Goal: Information Seeking & Learning: Find specific fact

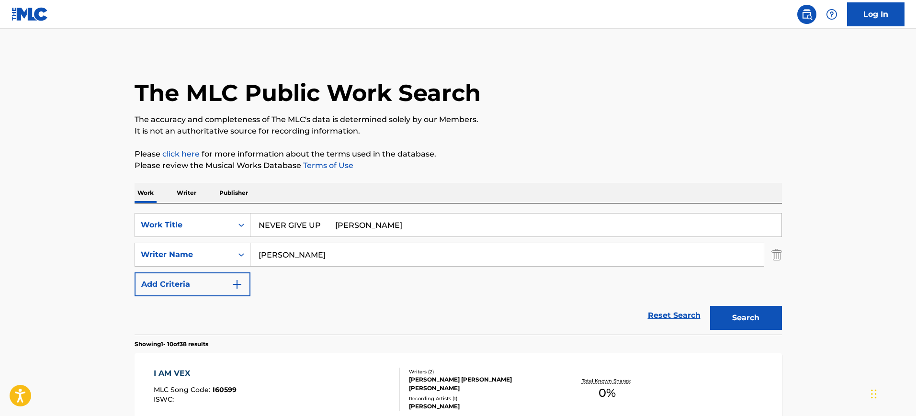
click at [215, 250] on div "SearchWithCriteria40a8dfcd-cf72-4777-aca6-daf7e92ba290 Writer Name [PERSON_NAME]" at bounding box center [458, 255] width 647 height 24
type input "NEVER GIVE UP [PERSON_NAME]"
drag, startPoint x: 319, startPoint y: 226, endPoint x: 364, endPoint y: 226, distance: 45.5
click at [364, 226] on input "NEVER GIVE UP [PERSON_NAME]" at bounding box center [515, 225] width 531 height 23
type input "NEVER GIVE UP"
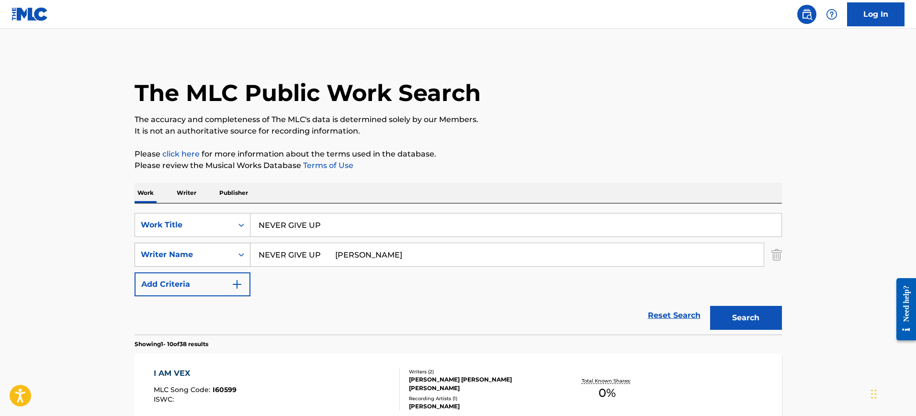
drag, startPoint x: 326, startPoint y: 252, endPoint x: 135, endPoint y: 245, distance: 190.7
click at [135, 245] on div "SearchWithCriteria40a8dfcd-cf72-4777-aca6-daf7e92ba290 Writer Name NEVER GIVE U…" at bounding box center [458, 255] width 647 height 24
type input "[PERSON_NAME]"
click at [710, 306] on button "Search" at bounding box center [746, 318] width 72 height 24
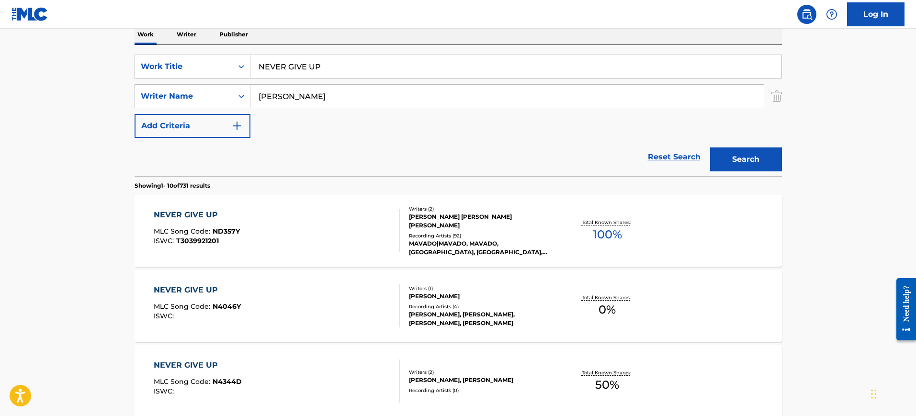
scroll to position [180, 0]
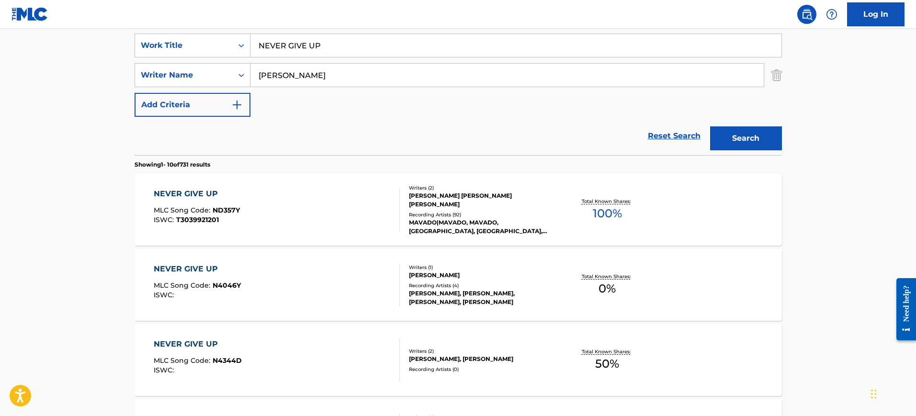
click at [302, 207] on div "NEVER GIVE UP MLC Song Code : ND357Y ISWC : T3039921201" at bounding box center [277, 209] width 246 height 43
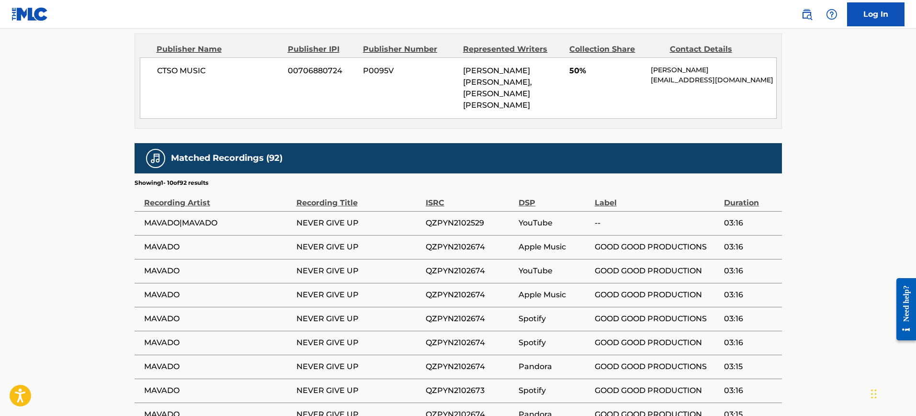
scroll to position [757, 0]
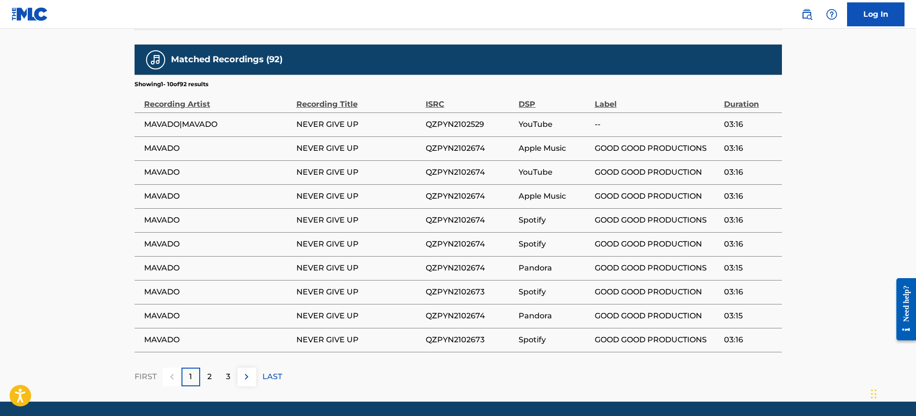
click at [486, 238] on span "QZPYN2102674" at bounding box center [470, 243] width 89 height 11
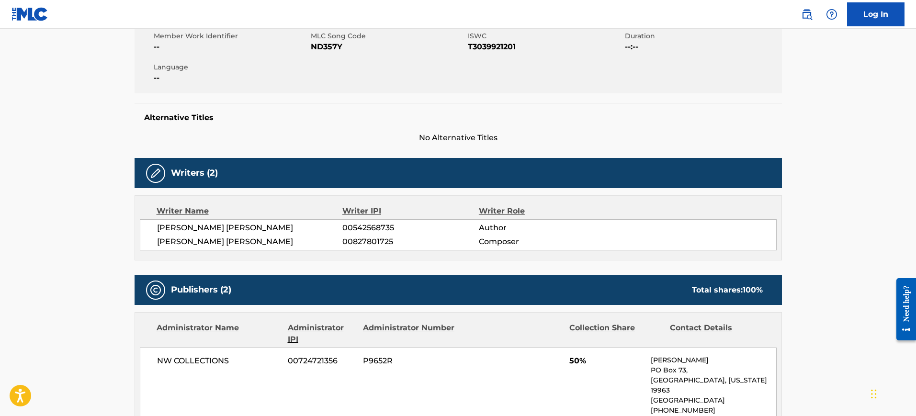
scroll to position [159, 0]
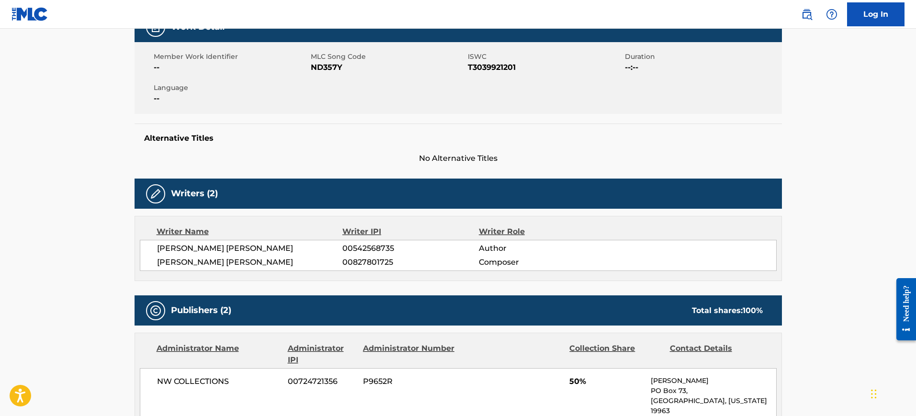
click at [626, 134] on h5 "Alternative Titles" at bounding box center [458, 139] width 628 height 10
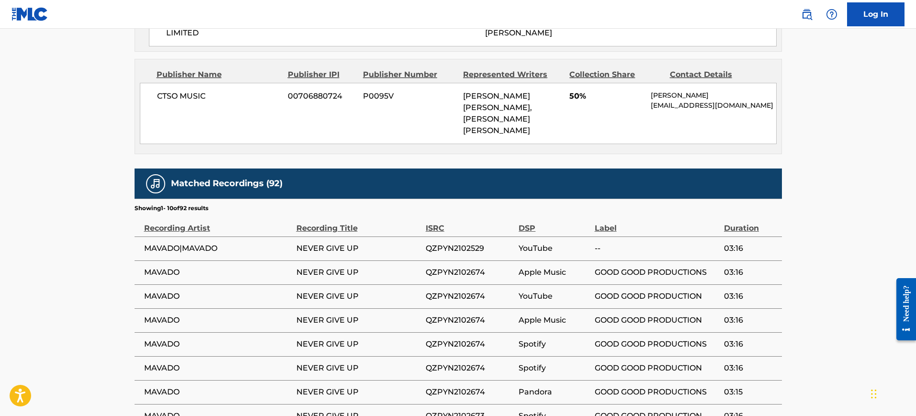
scroll to position [718, 0]
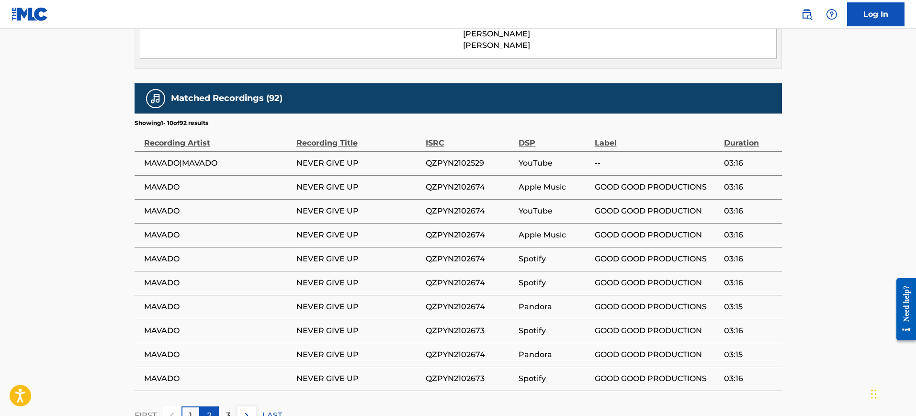
click at [214, 407] on div "2" at bounding box center [209, 416] width 19 height 19
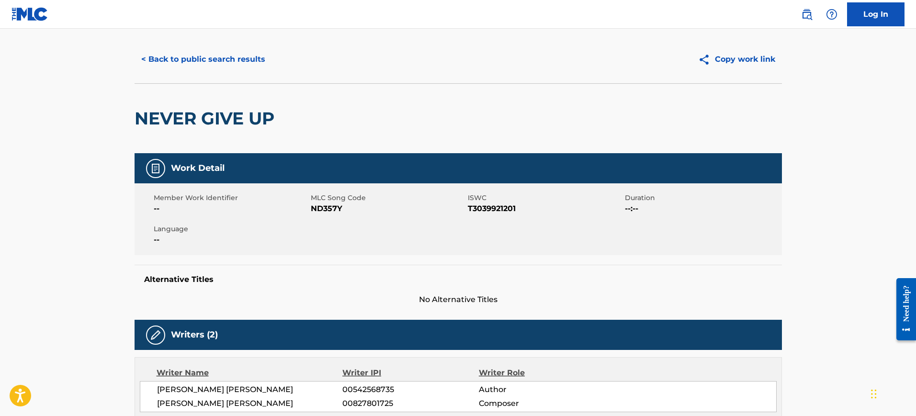
scroll to position [0, 0]
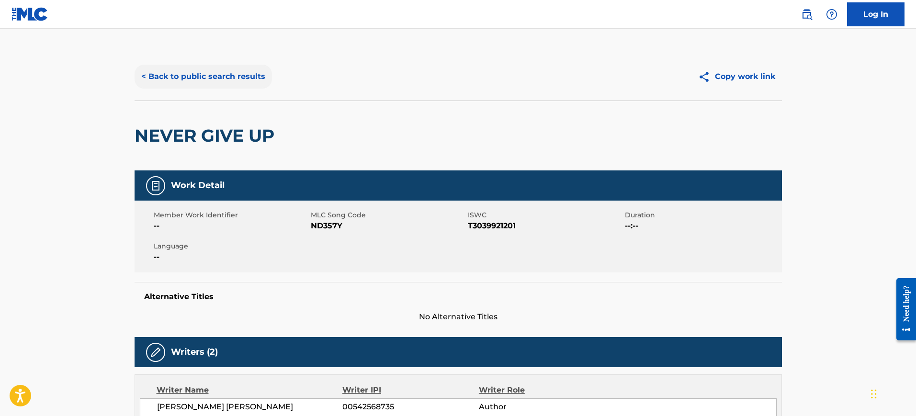
click at [189, 81] on button "< Back to public search results" at bounding box center [203, 77] width 137 height 24
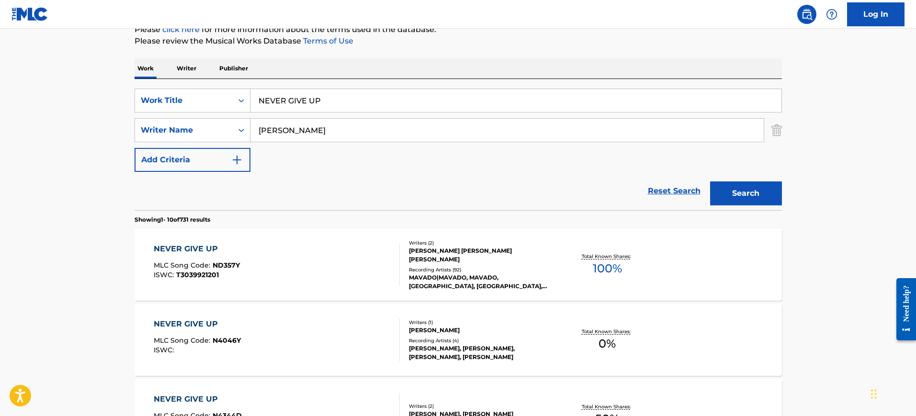
scroll to position [60, 0]
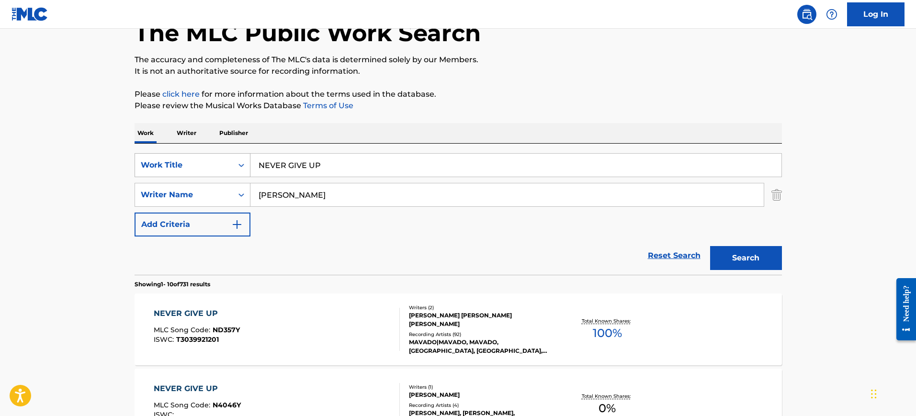
drag, startPoint x: 336, startPoint y: 166, endPoint x: 191, endPoint y: 162, distance: 144.7
click at [191, 162] on div "SearchWithCriteria72c01204-cb15-4bb6-b6a3-5cbe0c4c1425 Work Title NEVER GIVE UP" at bounding box center [458, 165] width 647 height 24
paste input "BABY [PERSON_NAME]"
type input "BABY [PERSON_NAME]"
drag, startPoint x: 314, startPoint y: 194, endPoint x: 218, endPoint y: 193, distance: 95.8
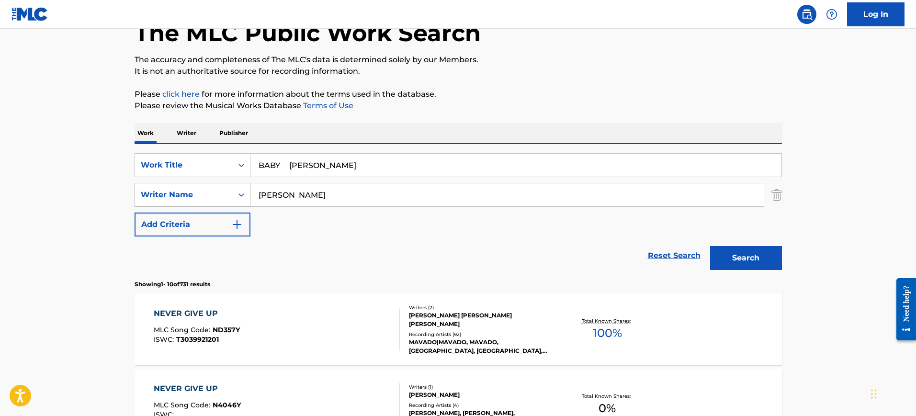
click at [219, 194] on div "SearchWithCriteria40a8dfcd-cf72-4777-aca6-daf7e92ba290 Writer Name [PERSON_NAME]" at bounding box center [458, 195] width 647 height 24
paste input "ABY [PERSON_NAME]"
type input "BABY [PERSON_NAME]"
drag, startPoint x: 290, startPoint y: 166, endPoint x: 437, endPoint y: 171, distance: 147.6
click at [437, 171] on input "BABY [PERSON_NAME]" at bounding box center [515, 165] width 531 height 23
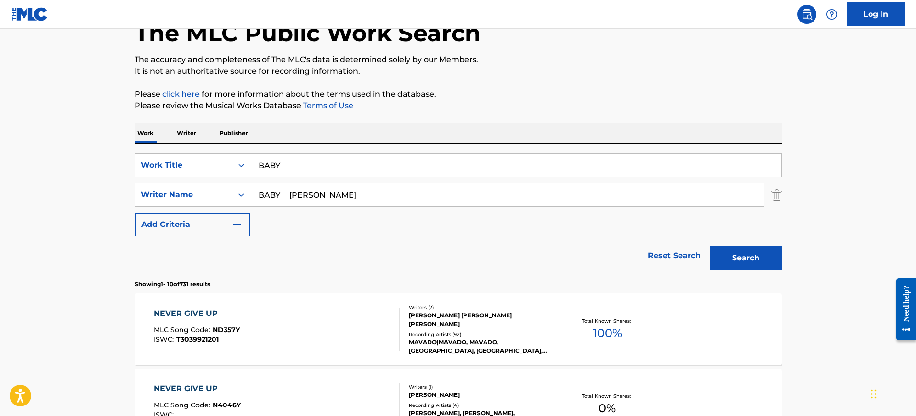
type input "BABY"
drag, startPoint x: 320, startPoint y: 195, endPoint x: 64, endPoint y: 174, distance: 257.1
type input "[PERSON_NAME]"
click at [710, 246] on button "Search" at bounding box center [746, 258] width 72 height 24
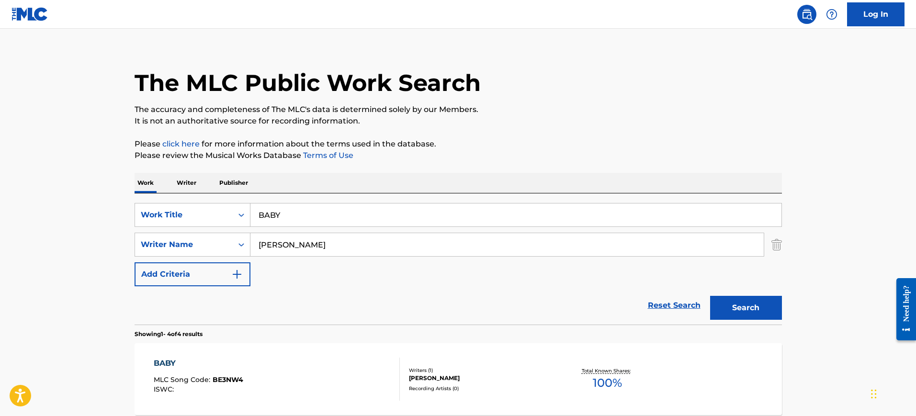
scroll to position [0, 0]
